Goal: Task Accomplishment & Management: Manage account settings

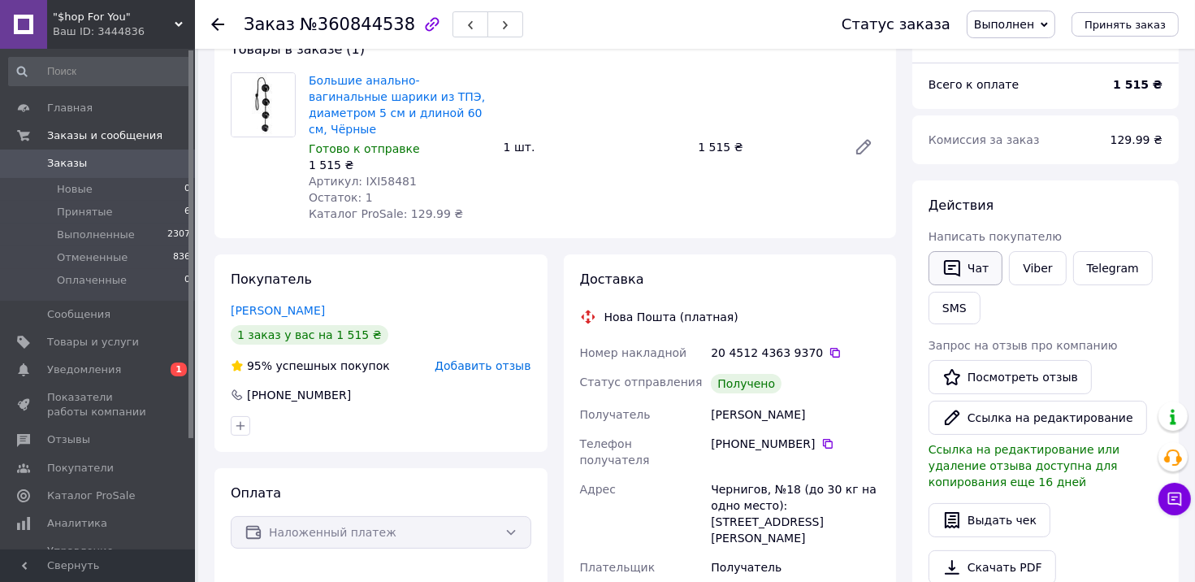
scroll to position [81, 0]
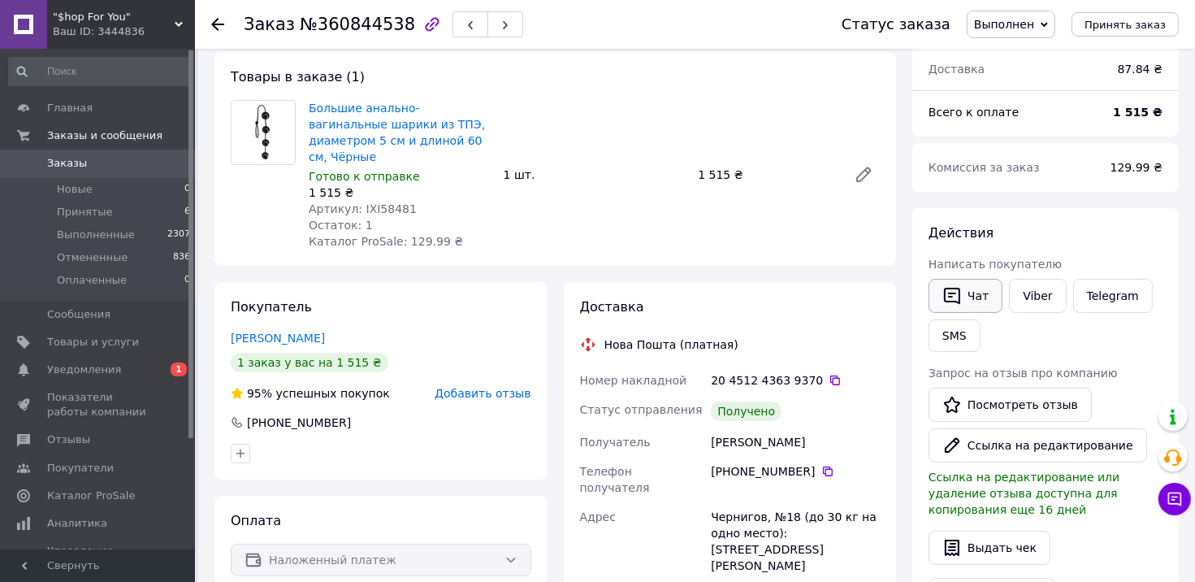
click at [966, 296] on button "Чат" at bounding box center [965, 296] width 74 height 34
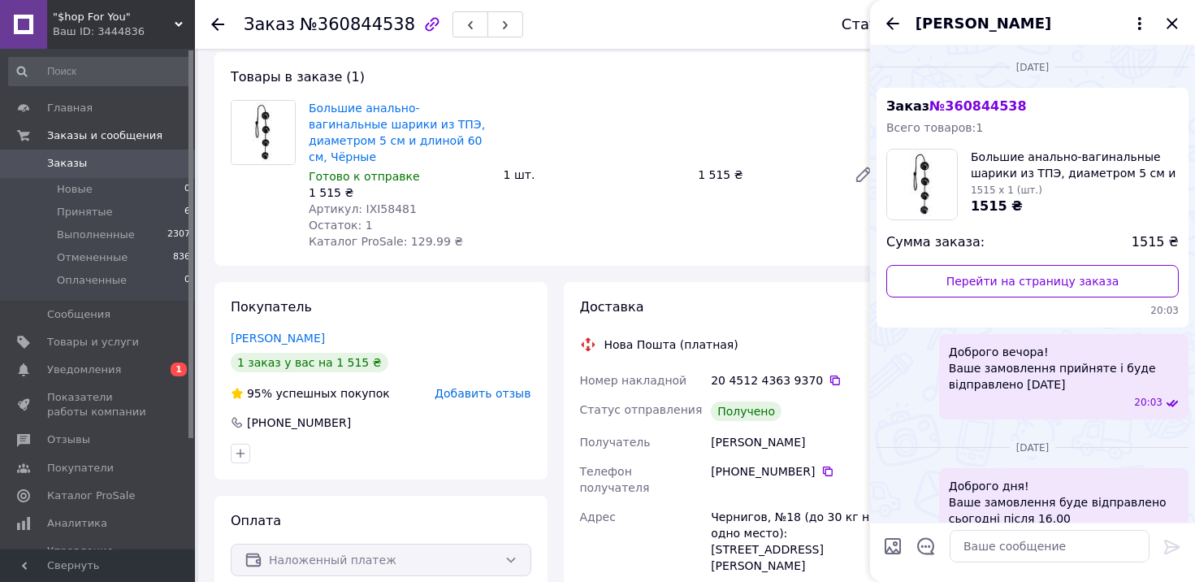
scroll to position [1018, 0]
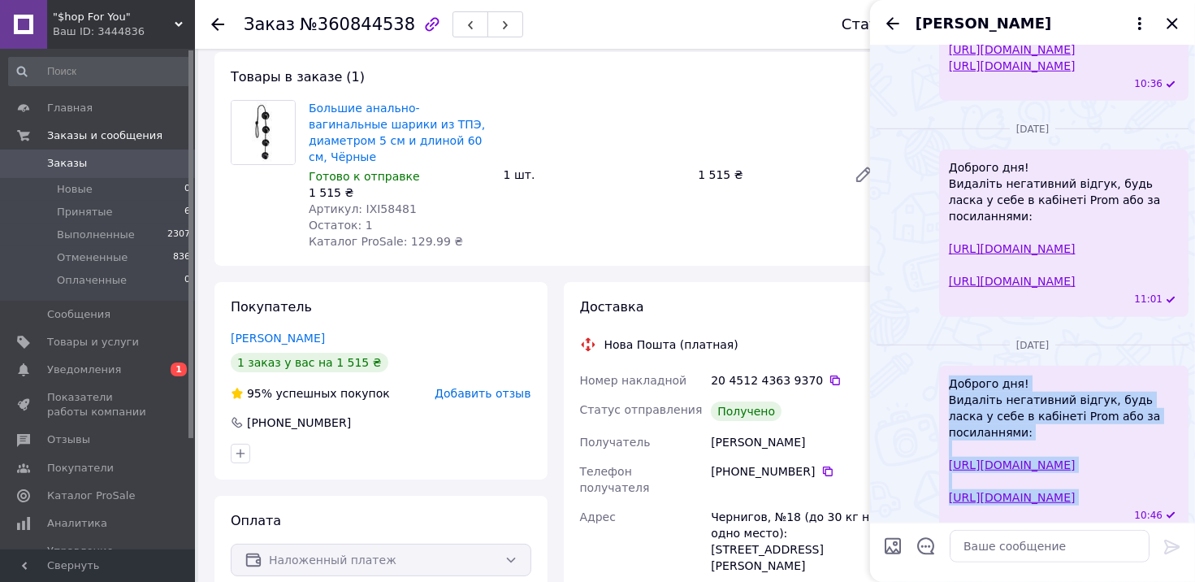
drag, startPoint x: 952, startPoint y: 381, endPoint x: 1131, endPoint y: 496, distance: 212.7
click at [1131, 496] on div "Доброго дня! Видаліть негативний відгук, будь ласка у себе в кабінеті Prom або …" at bounding box center [1063, 448] width 249 height 166
copy span "Доброго дня! Видаліть негативний відгук, будь ласка у себе в кабінеті Prom або …"
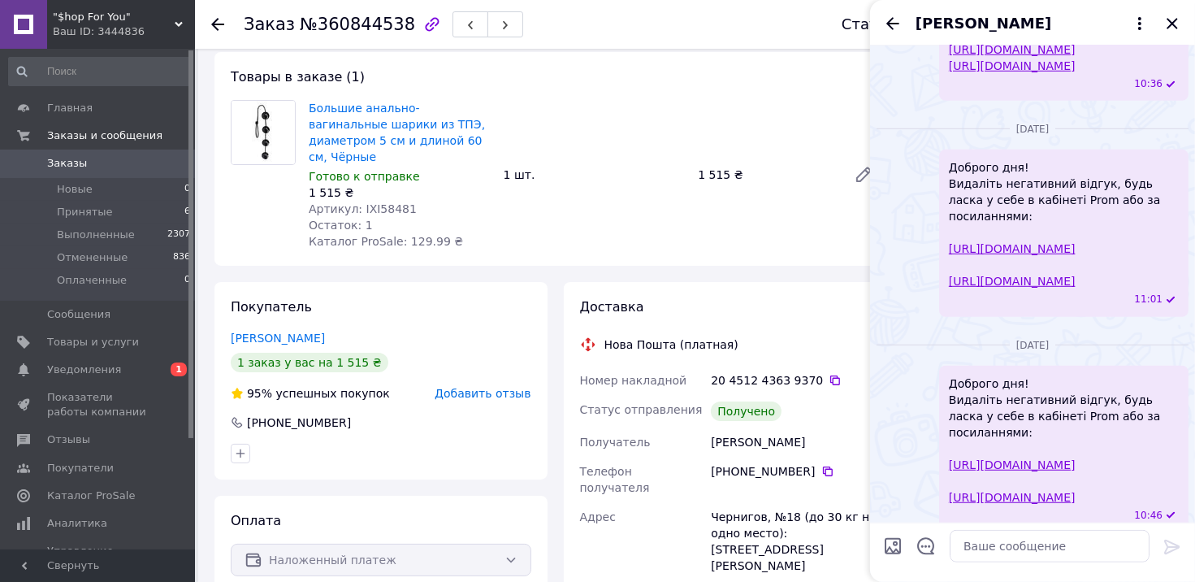
click at [831, 298] on div "Доставка" at bounding box center [730, 307] width 301 height 19
click at [1171, 29] on icon "Закрыть" at bounding box center [1171, 23] width 19 height 19
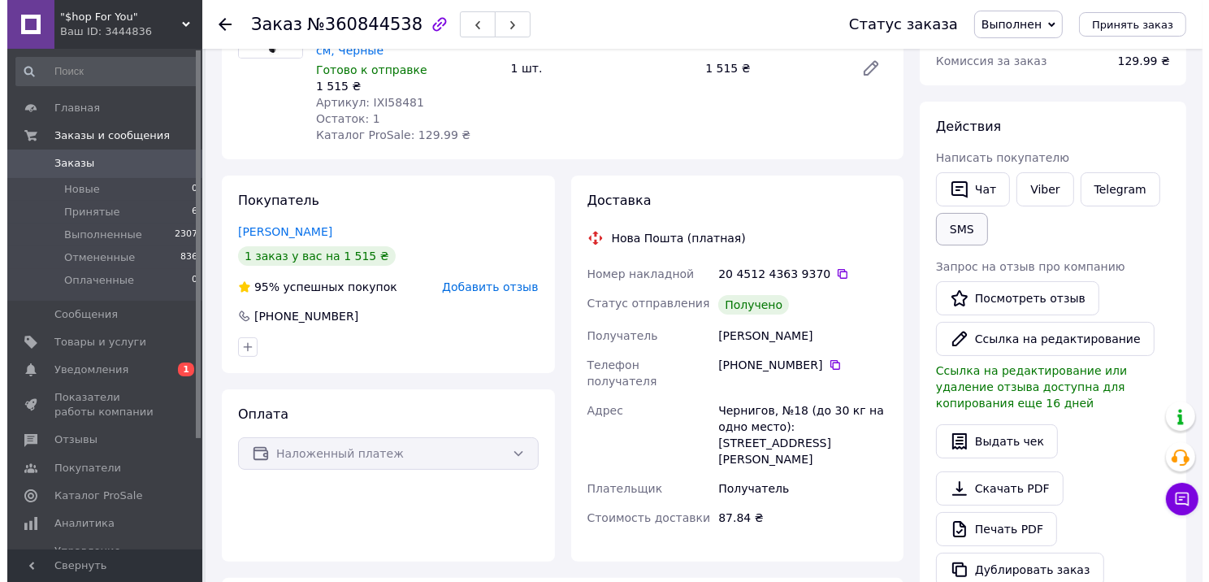
scroll to position [162, 0]
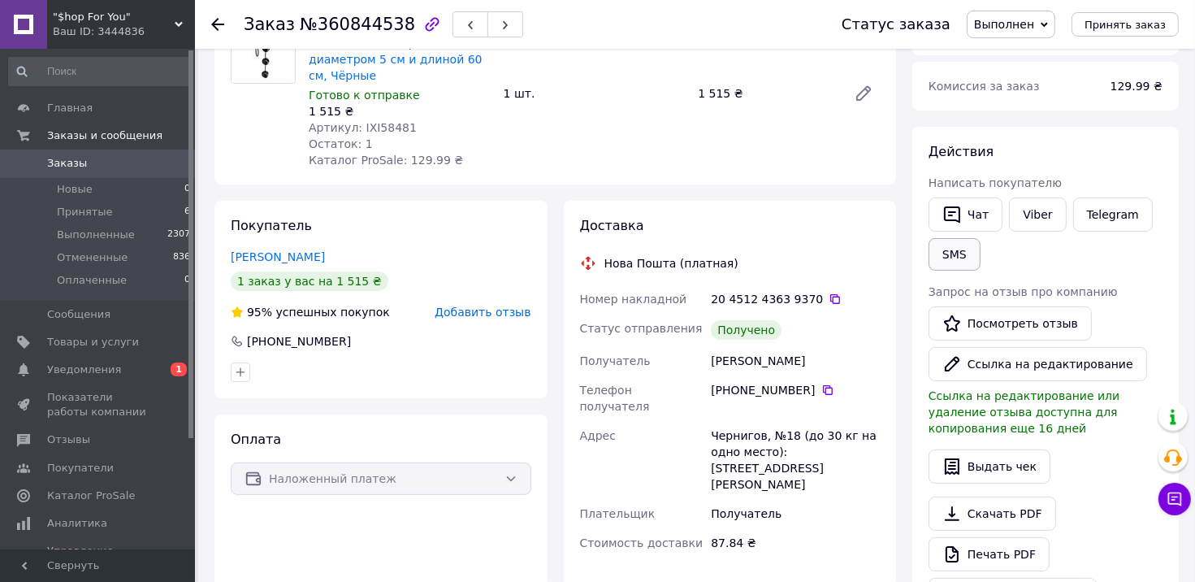
click at [951, 252] on button "SMS" at bounding box center [954, 254] width 52 height 32
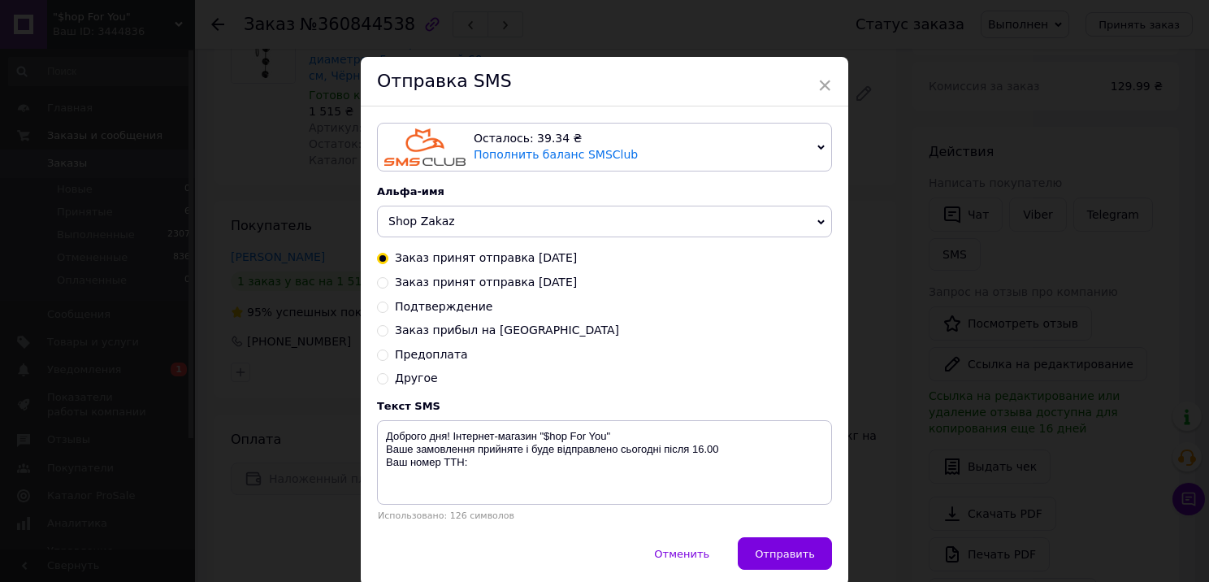
click at [416, 383] on span "Другое" at bounding box center [416, 377] width 43 height 13
click at [388, 383] on input "Другое" at bounding box center [382, 376] width 11 height 11
radio input "true"
radio input "false"
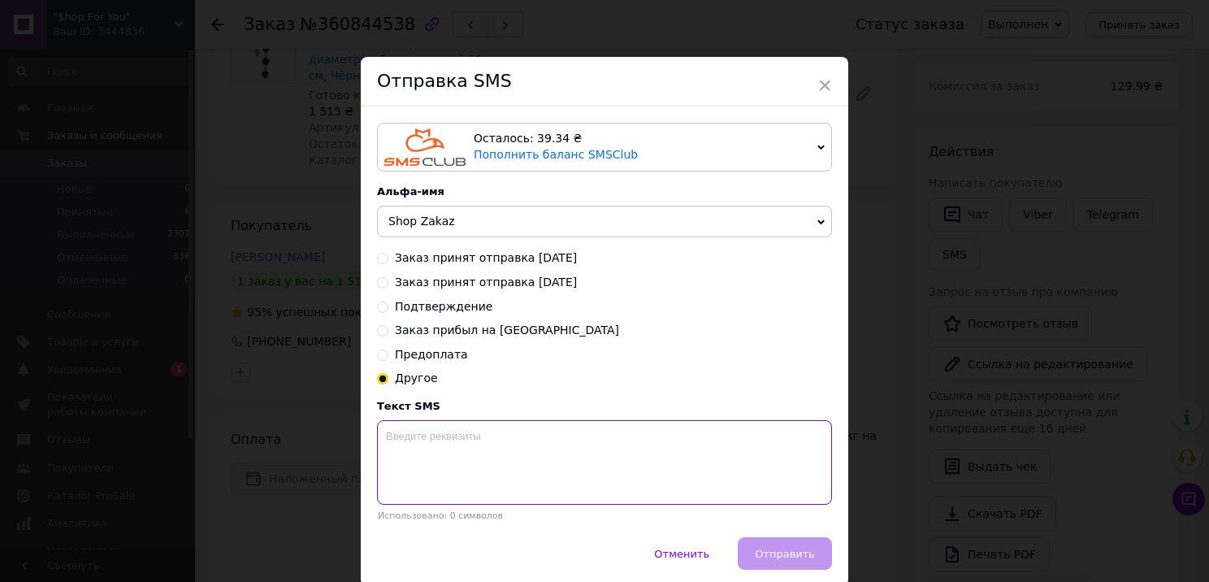
click at [417, 463] on textarea at bounding box center [604, 462] width 455 height 84
paste textarea "Доброго дня! Видаліть негативний відгук, будь ласка у себе в кабінеті Prom або …"
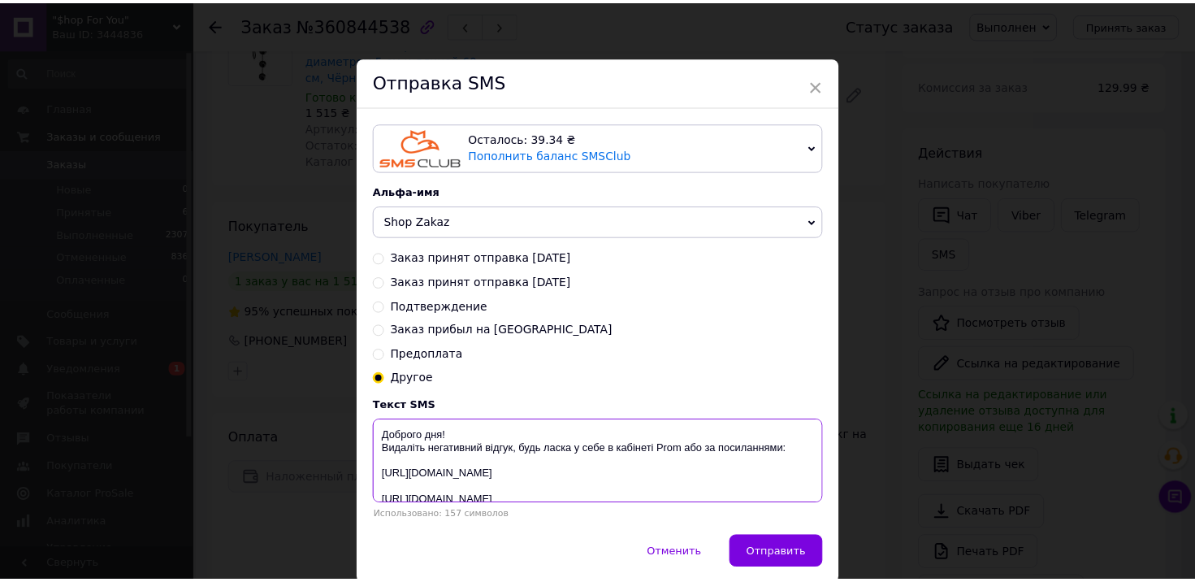
scroll to position [26, 0]
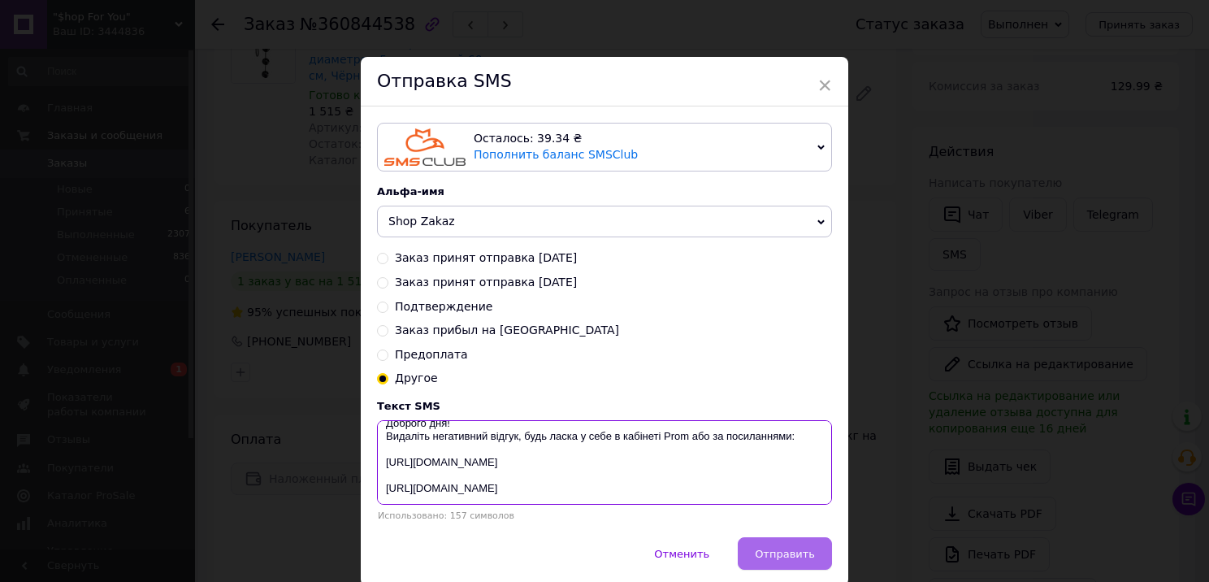
type textarea "Доброго дня! Видаліть негативний відгук, будь ласка у себе в кабінеті Prom або …"
click at [765, 552] on span "Отправить" at bounding box center [785, 553] width 60 height 12
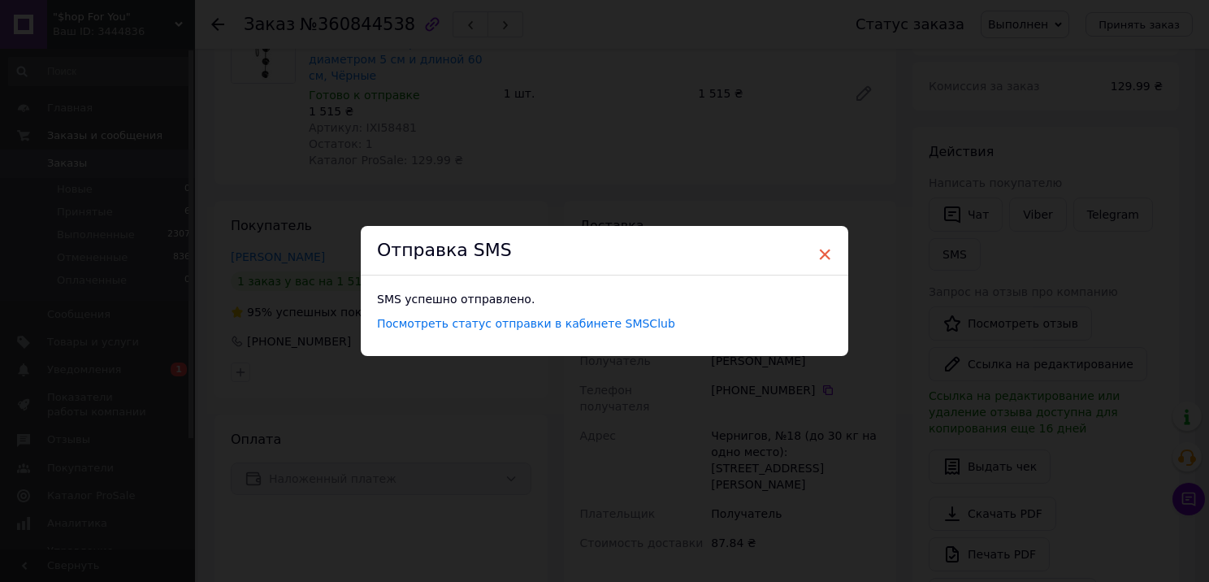
click at [817, 250] on span "×" at bounding box center [824, 254] width 15 height 28
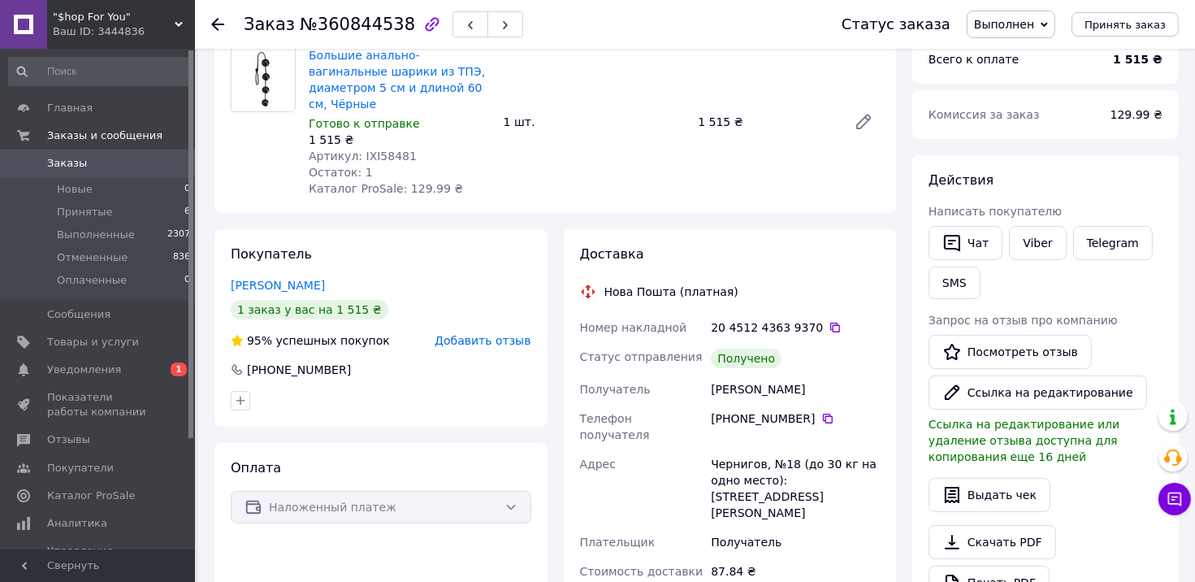
scroll to position [162, 0]
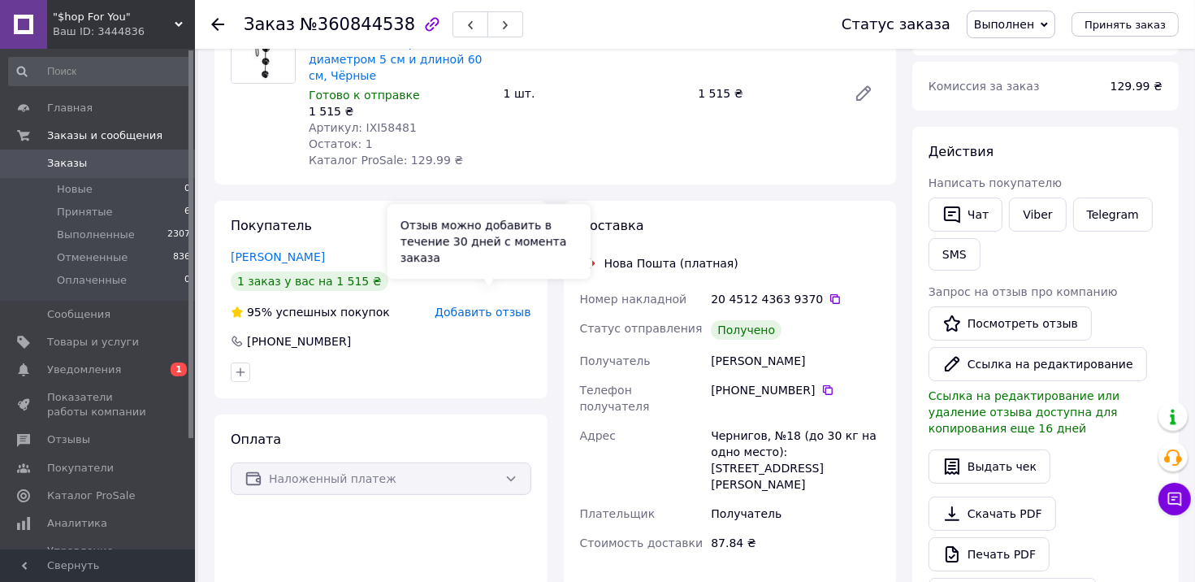
click at [481, 305] on span "Добавить отзыв" at bounding box center [483, 311] width 96 height 13
click at [482, 305] on span "Добавить отзыв" at bounding box center [483, 311] width 96 height 13
click at [507, 286] on div "Покупатель Акулов Єгор 1 заказ у вас на 1 515 ₴ 95% успешных покупок Добавить о…" at bounding box center [380, 299] width 333 height 197
click at [500, 305] on span "Добавить отзыв" at bounding box center [483, 311] width 96 height 13
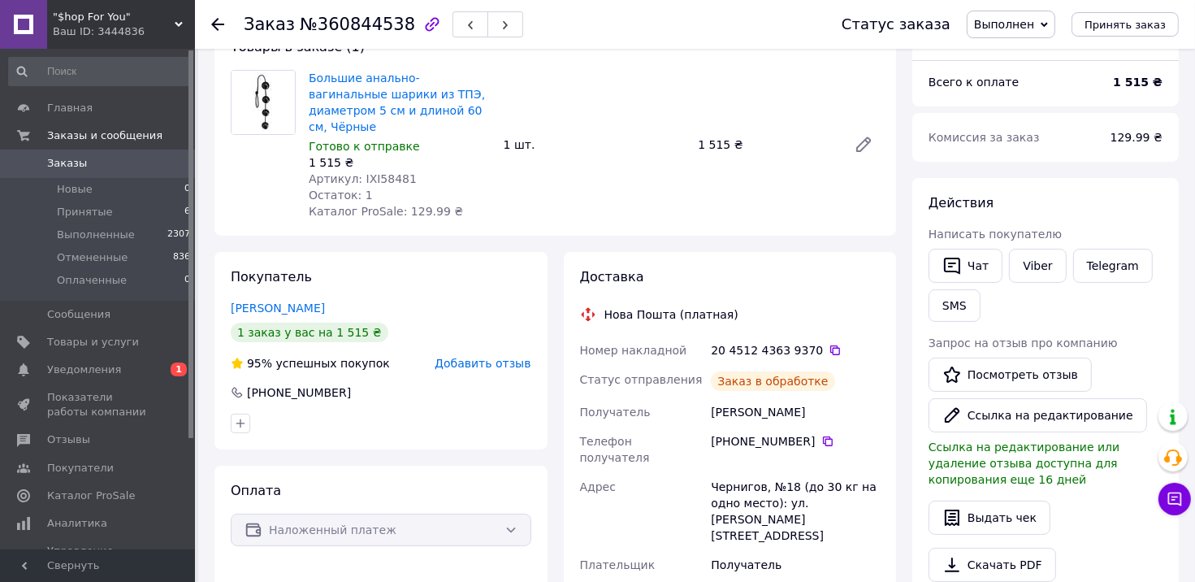
scroll to position [161, 0]
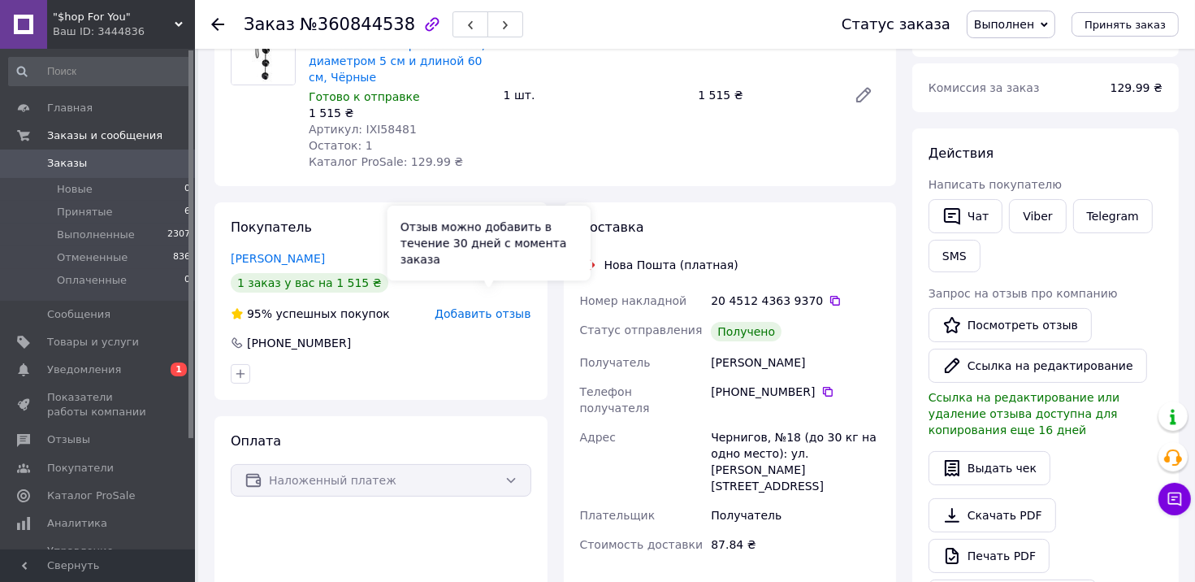
click at [477, 307] on span "Добавить отзыв" at bounding box center [483, 313] width 96 height 13
click at [495, 307] on span "Добавить отзыв" at bounding box center [483, 313] width 96 height 13
click at [504, 307] on span "Добавить отзыв" at bounding box center [483, 313] width 96 height 13
click at [158, 361] on link "Уведомления 0 1" at bounding box center [100, 370] width 200 height 28
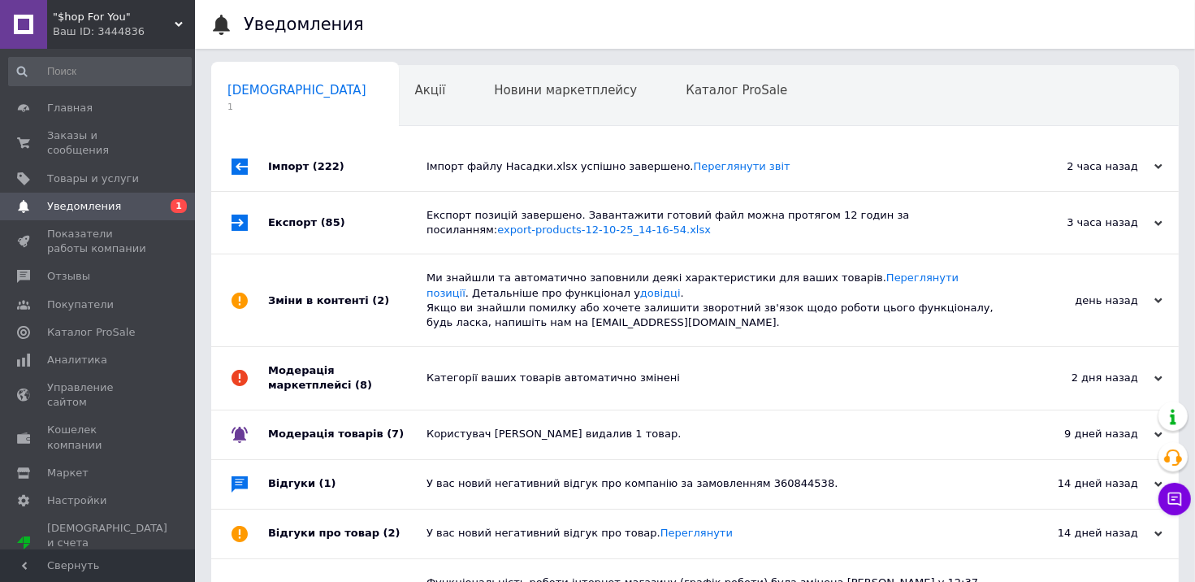
click at [491, 160] on div "Імпорт файлу Насадки.xlsx успішно завершено. Переглянути звіт" at bounding box center [712, 166] width 573 height 15
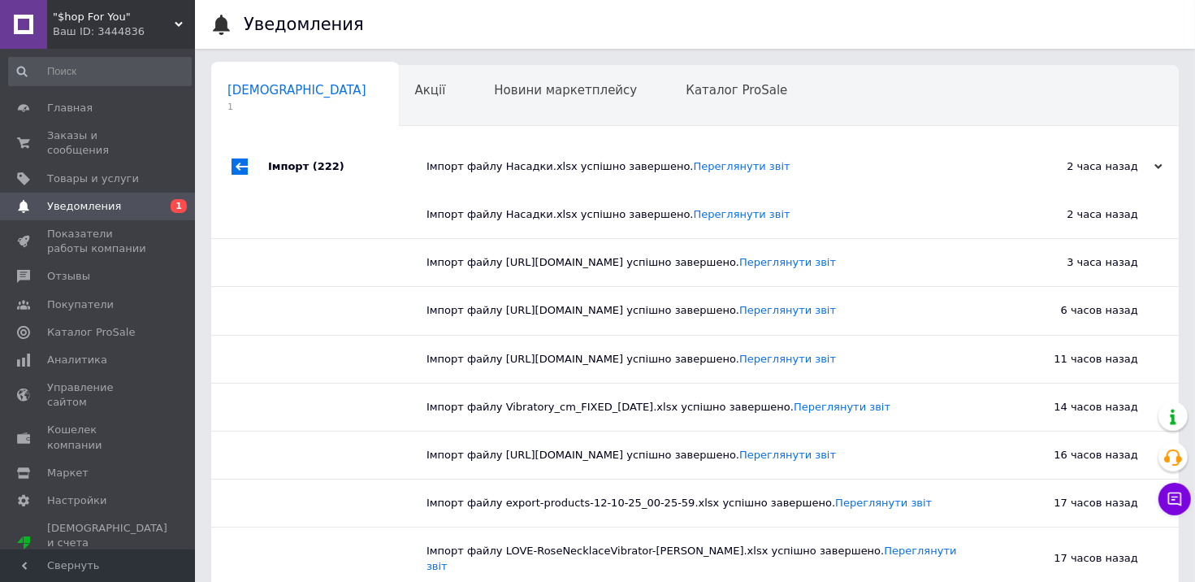
click at [491, 160] on div "Імпорт файлу Насадки.xlsx успішно завершено. Переглянути звіт" at bounding box center [712, 166] width 573 height 15
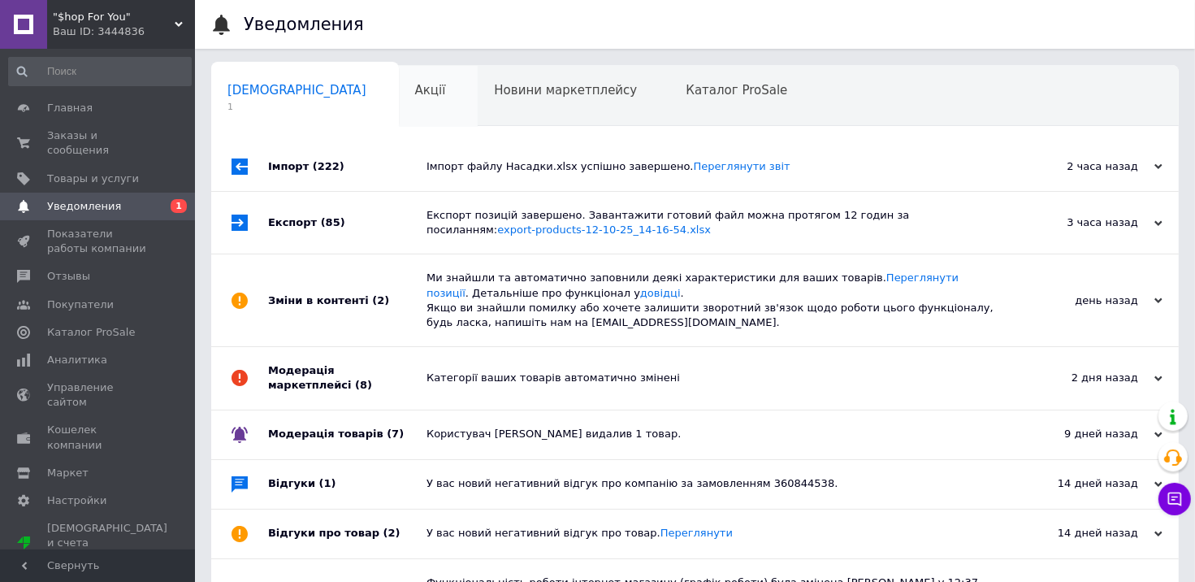
click at [399, 78] on div "Акції 0" at bounding box center [439, 97] width 80 height 62
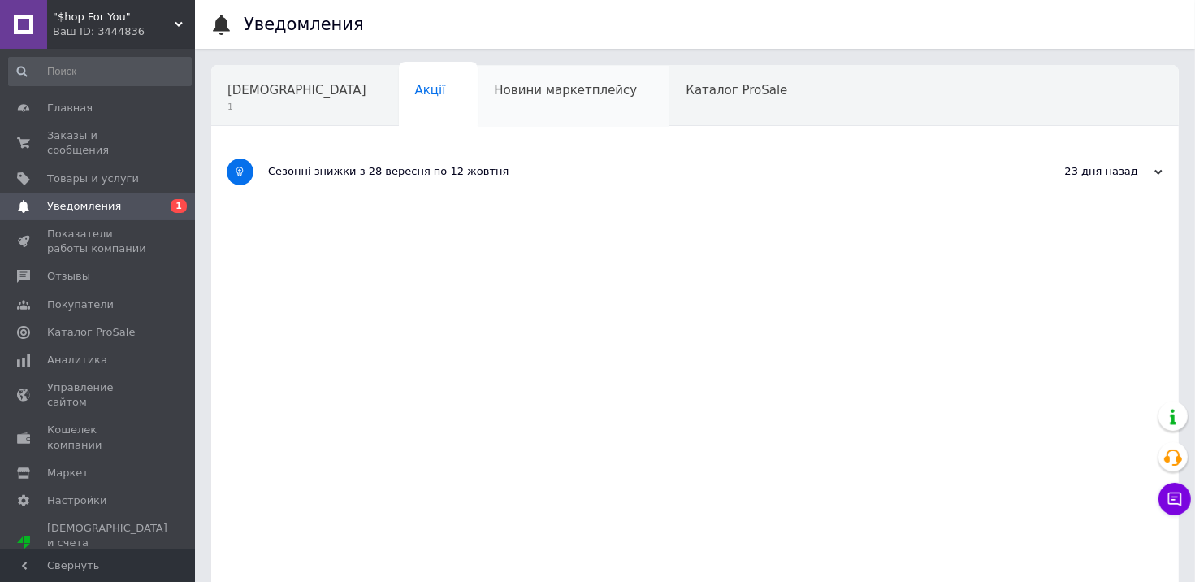
click at [494, 97] on span "Новини маркетплейсу" at bounding box center [565, 90] width 143 height 15
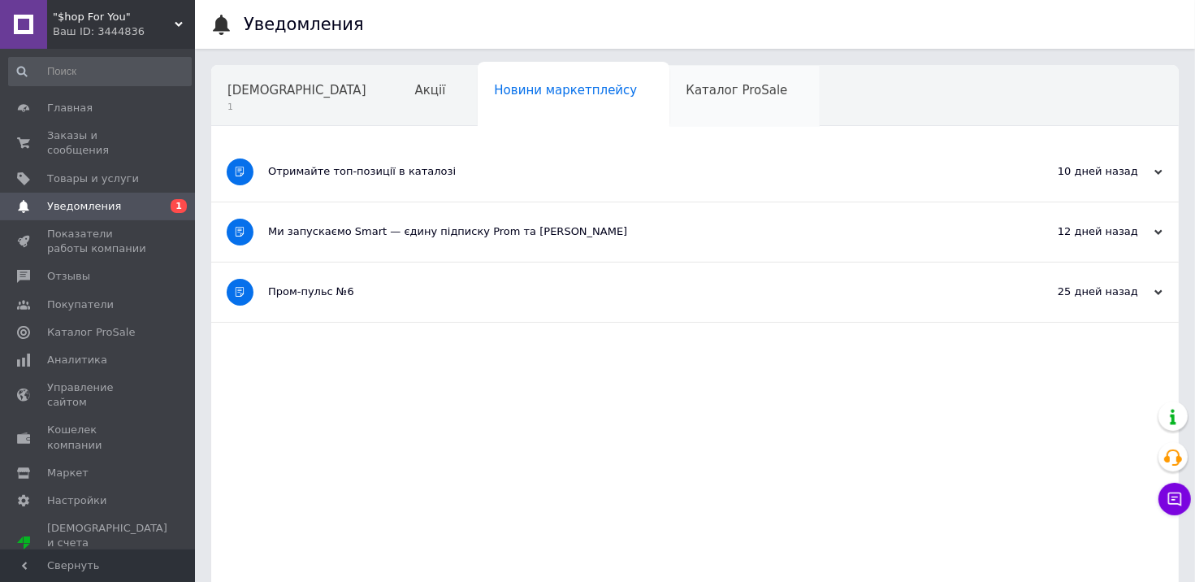
click at [669, 107] on div "Каталог ProSale" at bounding box center [744, 97] width 150 height 62
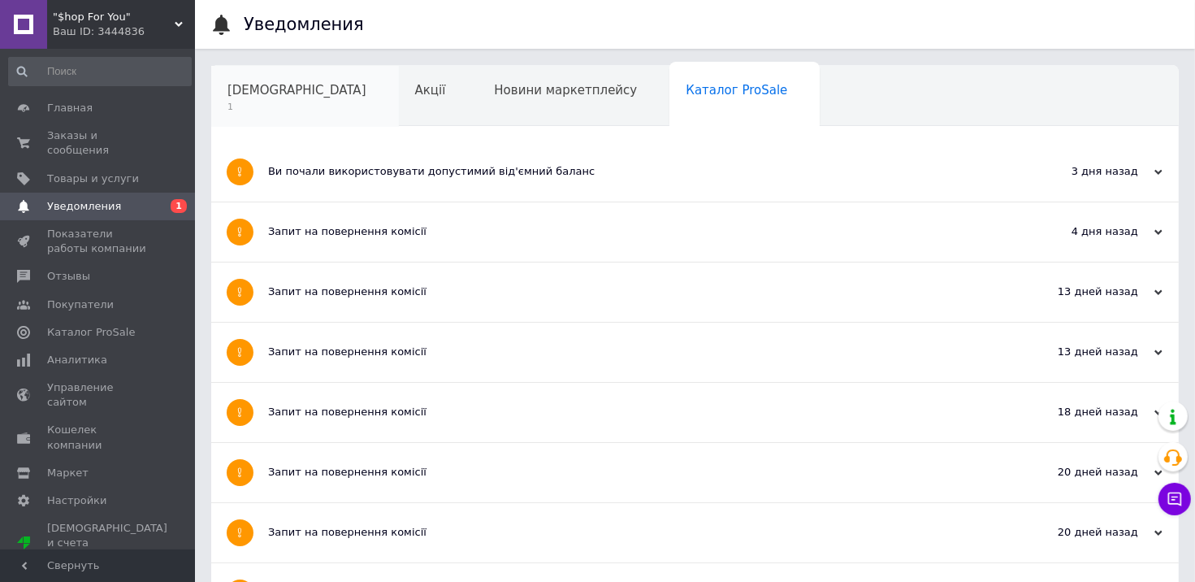
click at [266, 96] on span "[DEMOGRAPHIC_DATA]" at bounding box center [296, 90] width 139 height 15
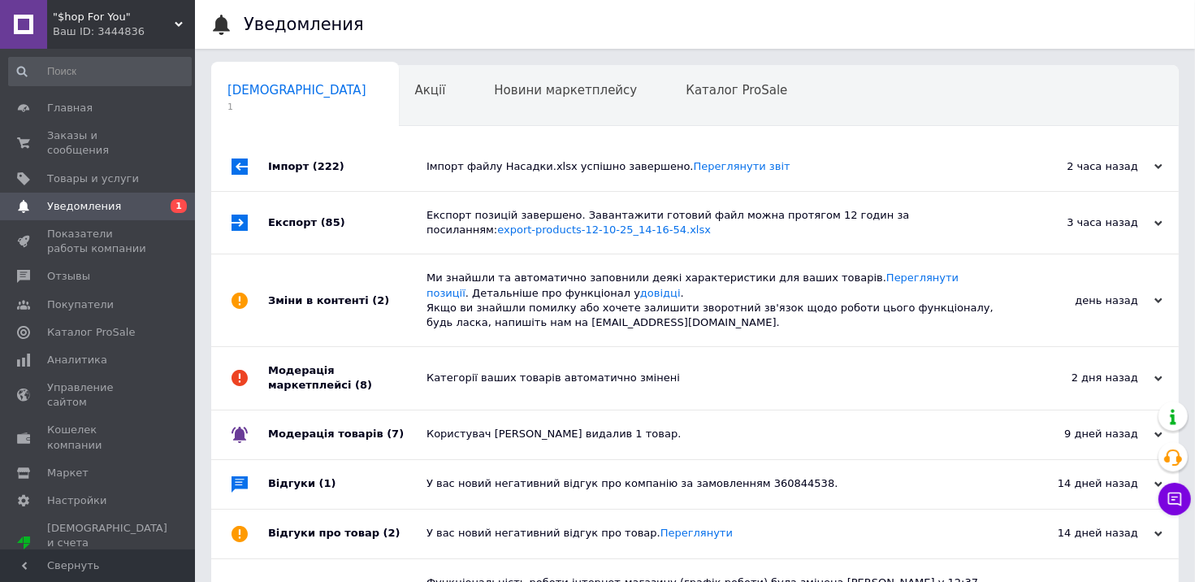
click at [563, 214] on div "Експорт позицій завершено. Завантажити готовий файл можна протягом 12 годин за …" at bounding box center [712, 222] width 573 height 29
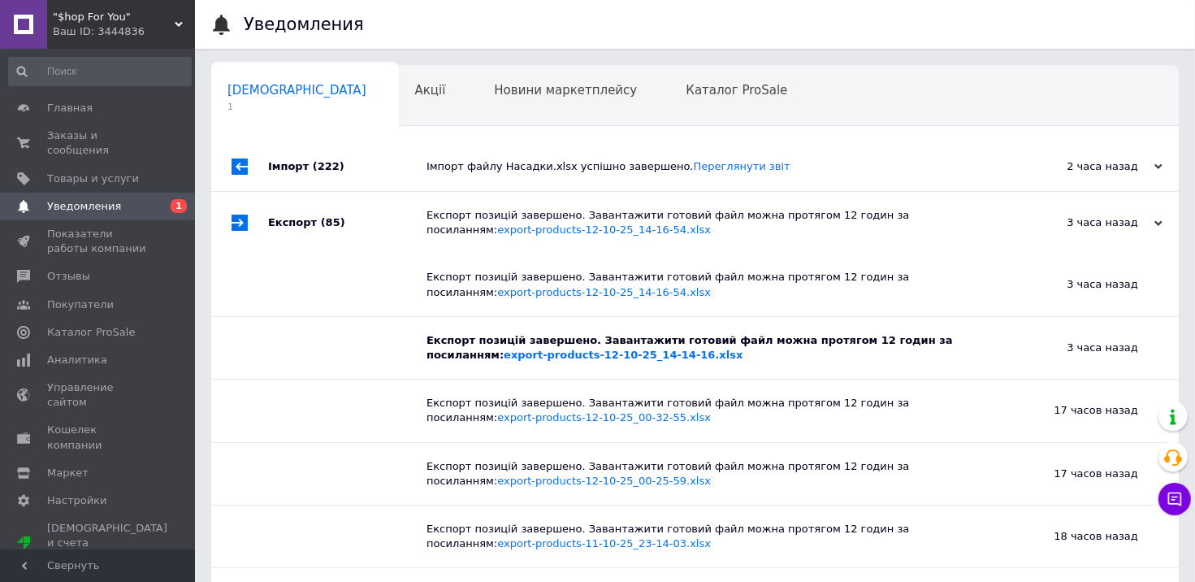
click at [563, 214] on div "Експорт позицій завершено. Завантажити готовий файл можна протягом 12 годин за …" at bounding box center [712, 222] width 573 height 29
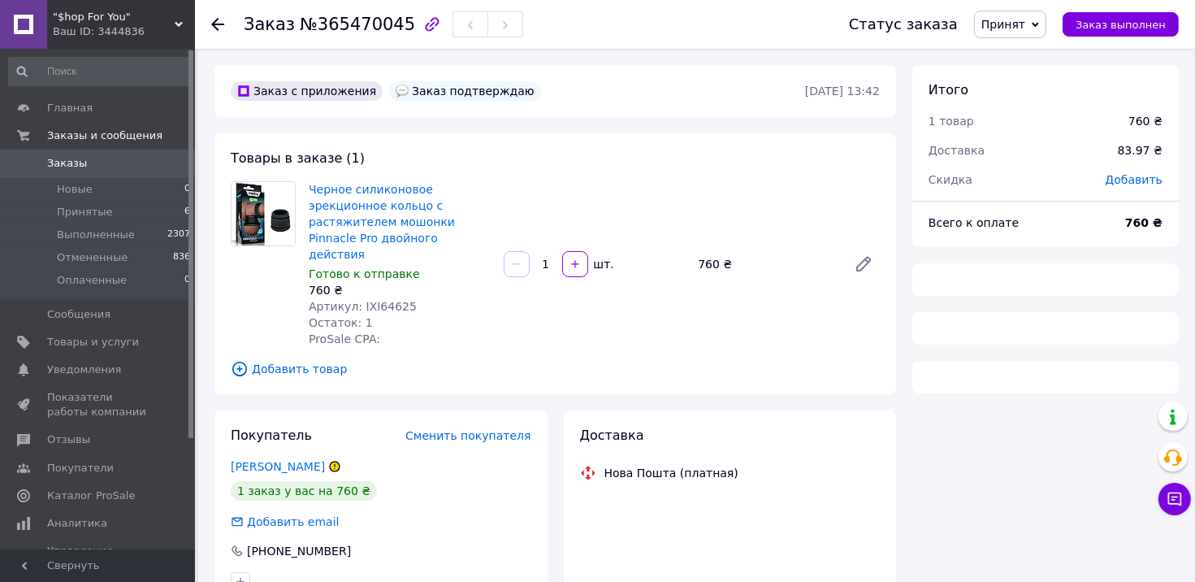
scroll to position [188, 0]
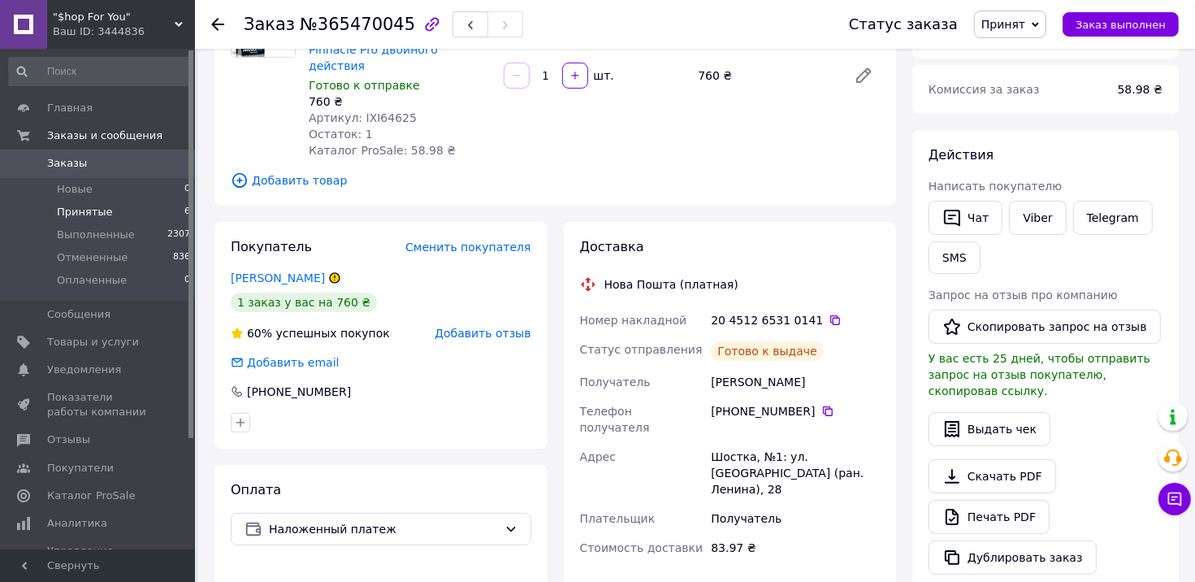
click at [110, 211] on li "Принятые 6" at bounding box center [100, 212] width 200 height 23
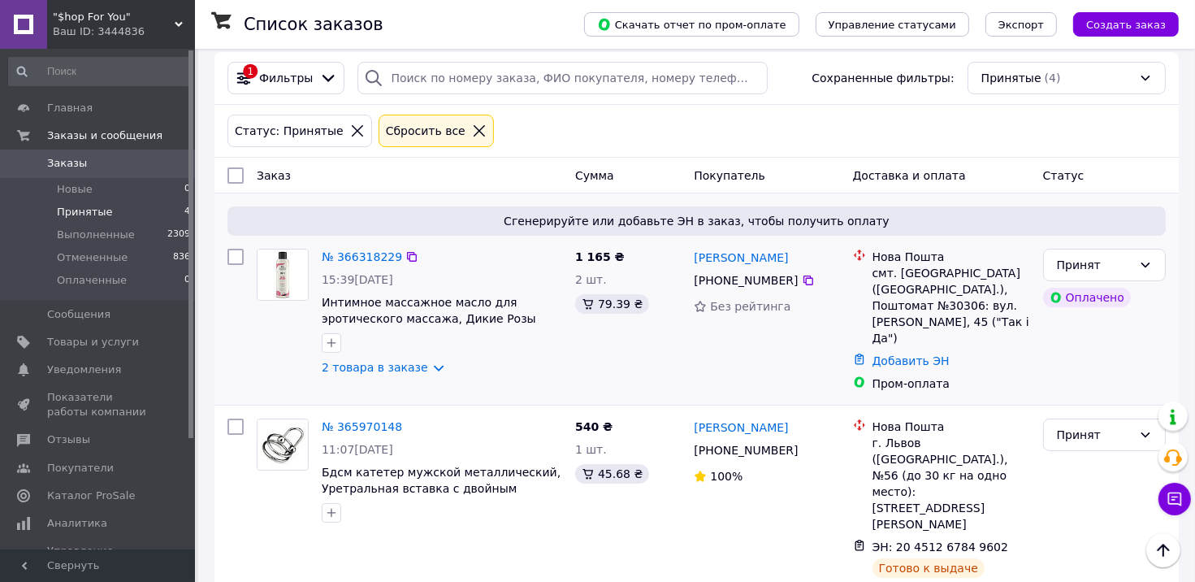
scroll to position [6, 0]
